Goal: Task Accomplishment & Management: Use online tool/utility

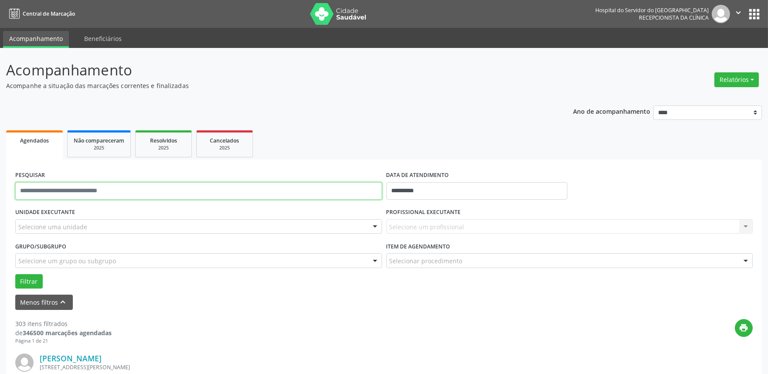
click at [103, 192] on input "text" at bounding box center [198, 190] width 367 height 17
click at [35, 299] on button "Menos filtros keyboard_arrow_up" at bounding box center [44, 302] width 58 height 15
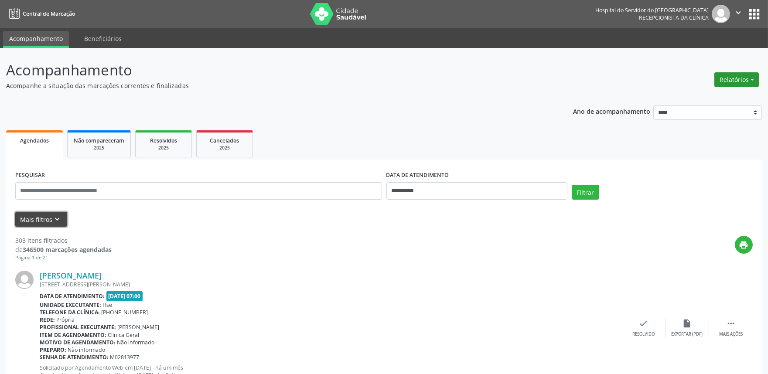
click at [738, 81] on button "Relatórios" at bounding box center [736, 79] width 44 height 15
click at [681, 95] on link "Agendamentos" at bounding box center [712, 98] width 94 height 12
select select "*"
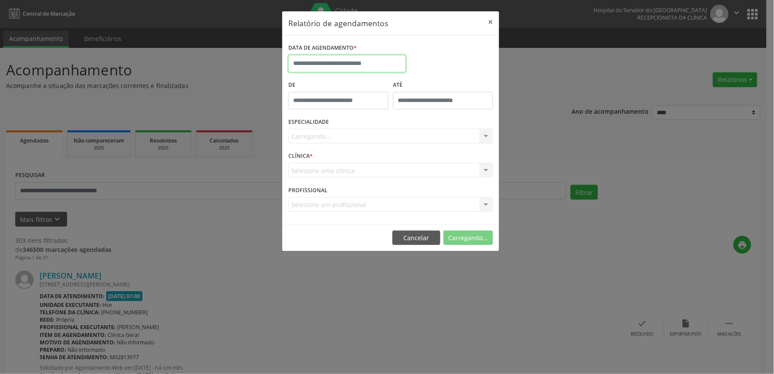
click at [345, 63] on input "text" at bounding box center [348, 63] width 118 height 17
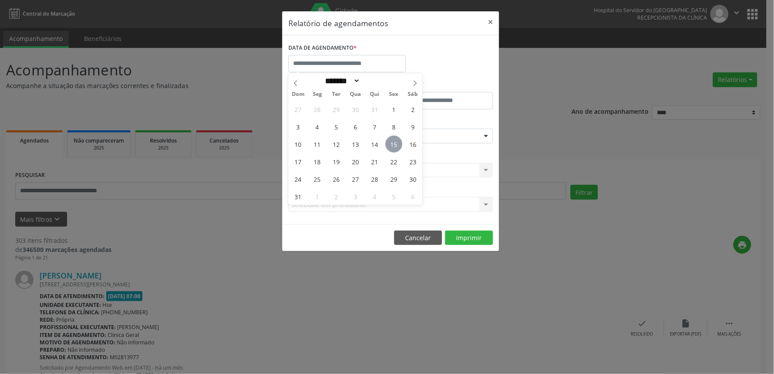
click at [394, 143] on span "15" at bounding box center [394, 144] width 17 height 17
type input "**********"
click at [394, 143] on span "15" at bounding box center [394, 144] width 17 height 17
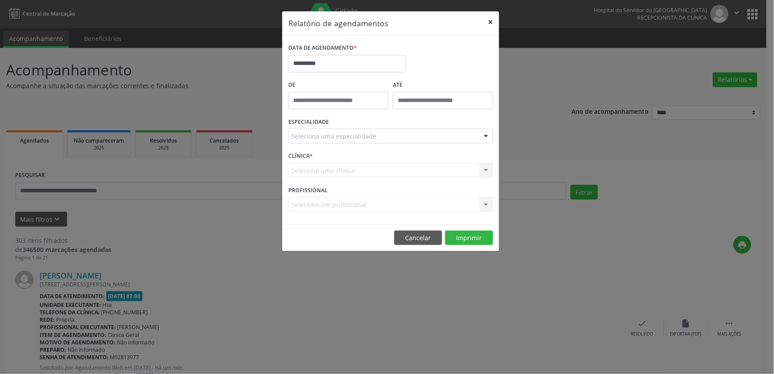
click at [491, 21] on button "×" at bounding box center [490, 21] width 17 height 21
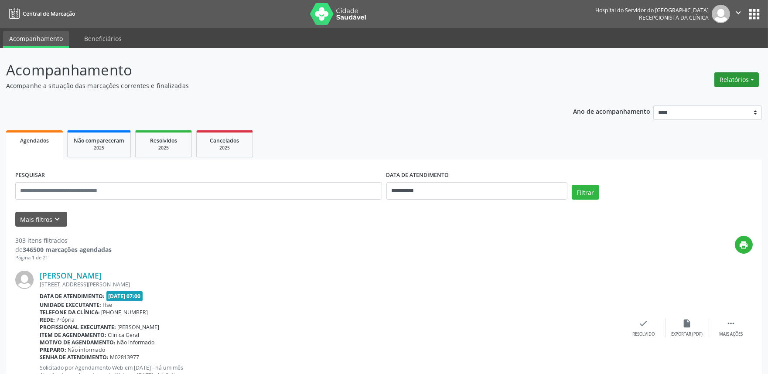
click at [728, 77] on button "Relatórios" at bounding box center [736, 79] width 44 height 15
click at [682, 94] on link "Agendamentos" at bounding box center [712, 98] width 94 height 12
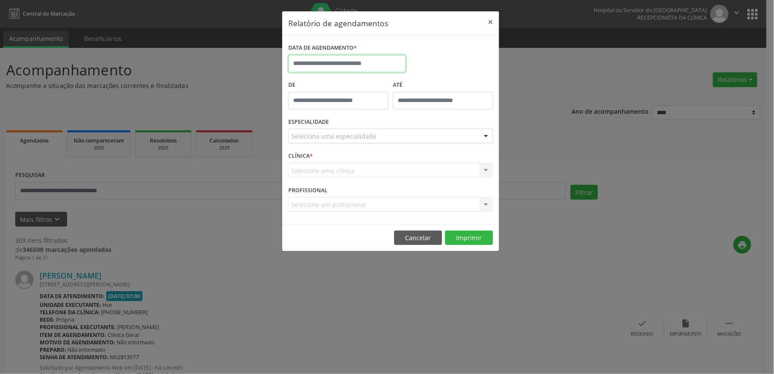
click at [361, 61] on input "text" at bounding box center [348, 63] width 118 height 17
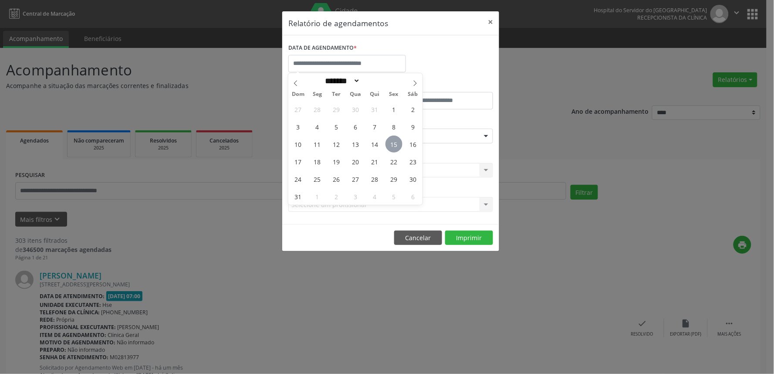
click at [393, 144] on span "15" at bounding box center [394, 144] width 17 height 17
type input "**********"
click at [393, 144] on span "15" at bounding box center [394, 144] width 17 height 17
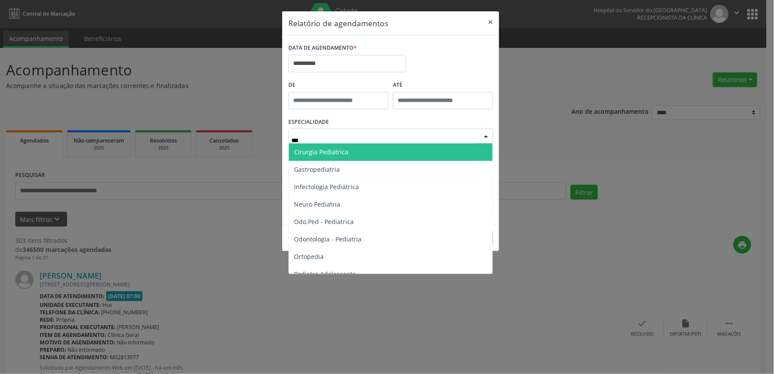
type input "****"
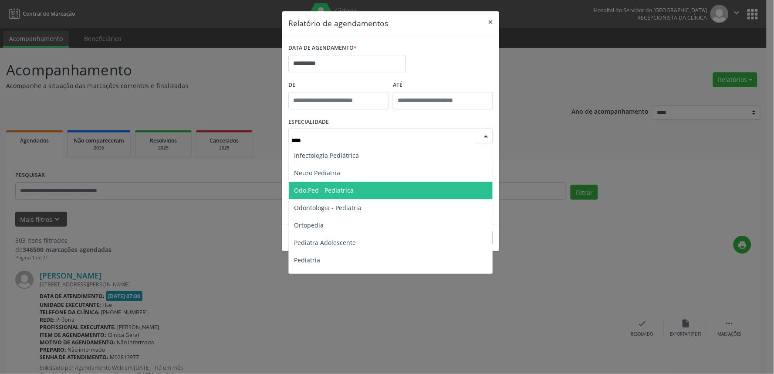
scroll to position [48, 0]
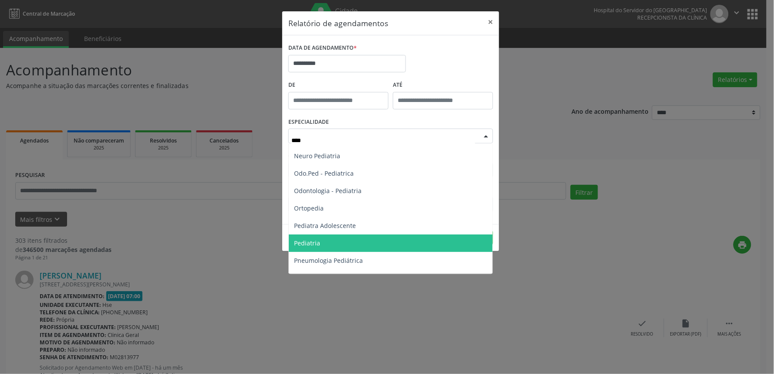
click at [323, 243] on span "Pediatria" at bounding box center [391, 242] width 204 height 17
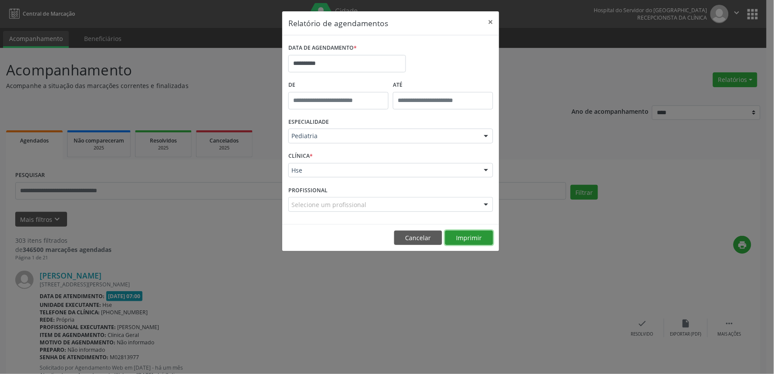
click at [471, 238] on button "Imprimir" at bounding box center [469, 238] width 48 height 15
